Goal: Find specific page/section: Find specific page/section

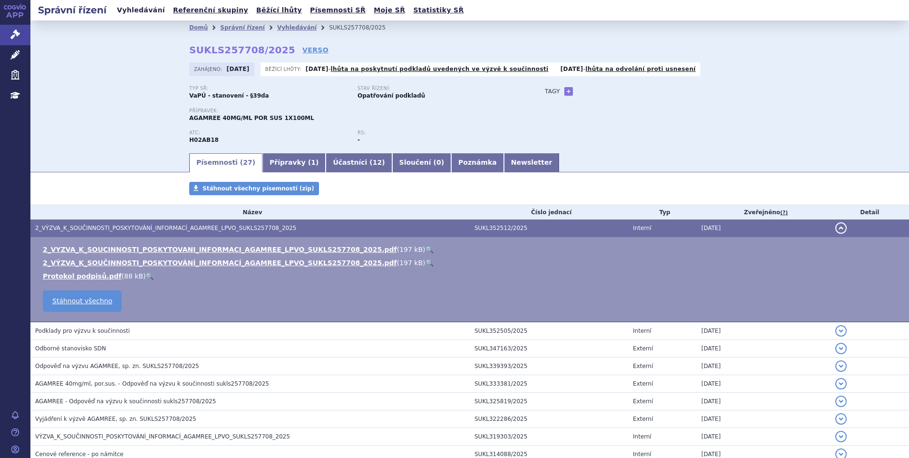
click at [133, 10] on link "Vyhledávání" at bounding box center [141, 10] width 54 height 13
